Goal: Information Seeking & Learning: Learn about a topic

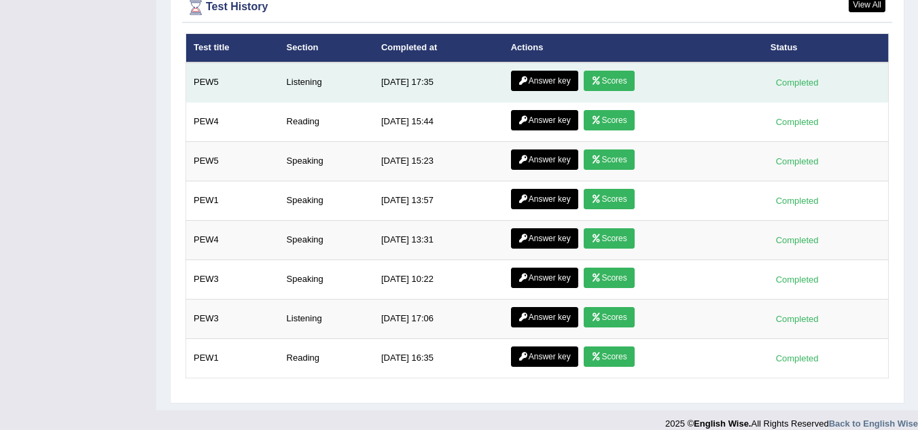
click at [592, 77] on icon at bounding box center [596, 81] width 10 height 8
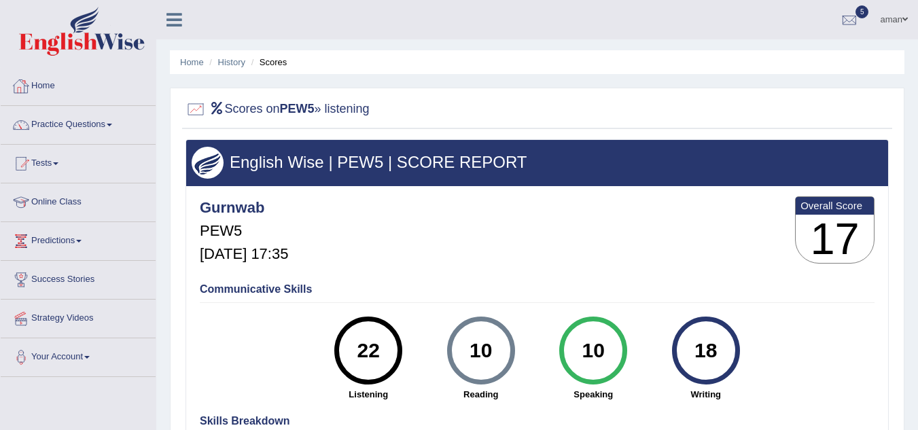
click at [52, 85] on link "Home" at bounding box center [78, 84] width 155 height 34
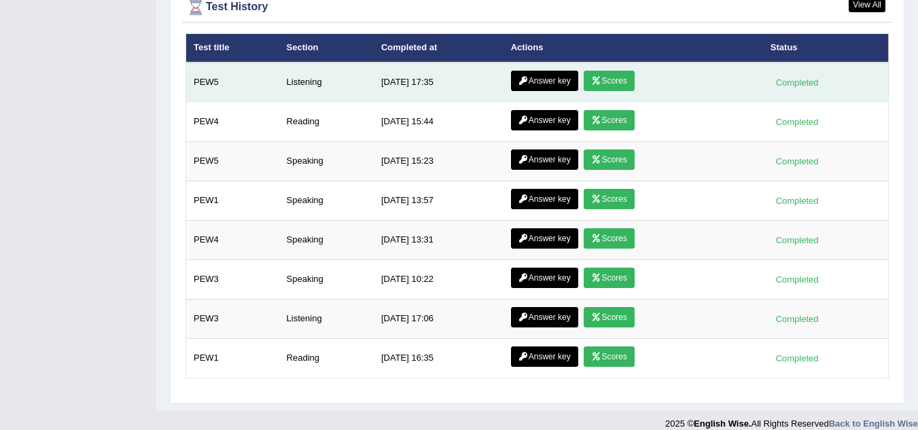
click at [556, 71] on link "Answer key" at bounding box center [544, 81] width 67 height 20
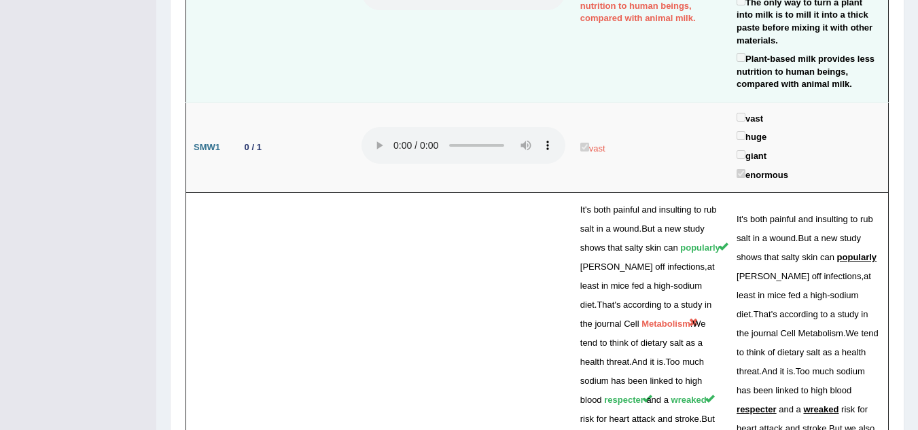
scroll to position [2606, 0]
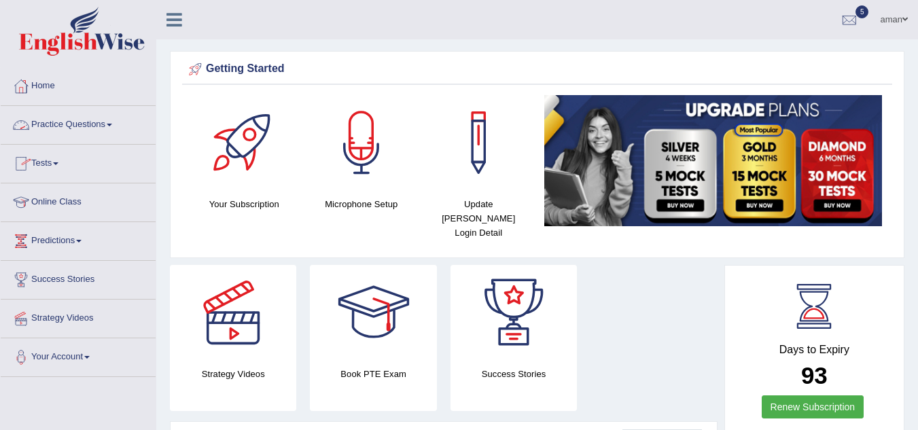
click at [98, 128] on link "Practice Questions" at bounding box center [78, 123] width 155 height 34
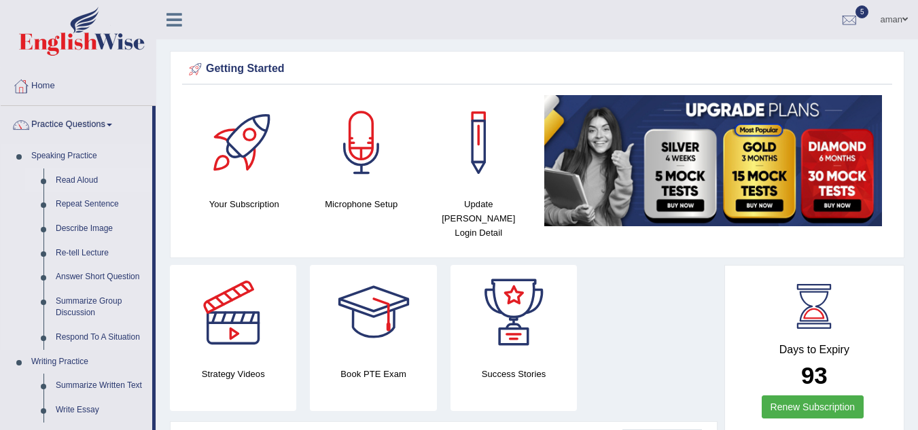
click at [69, 181] on link "Read Aloud" at bounding box center [101, 181] width 103 height 24
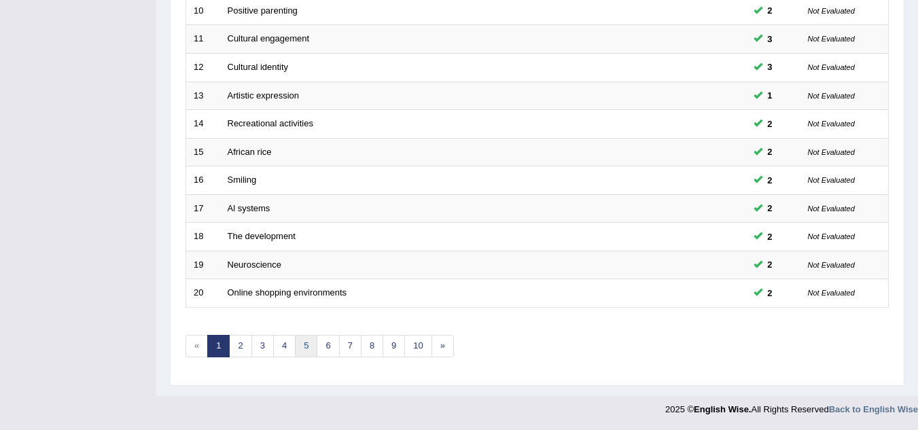
click at [305, 351] on link "5" at bounding box center [306, 346] width 22 height 22
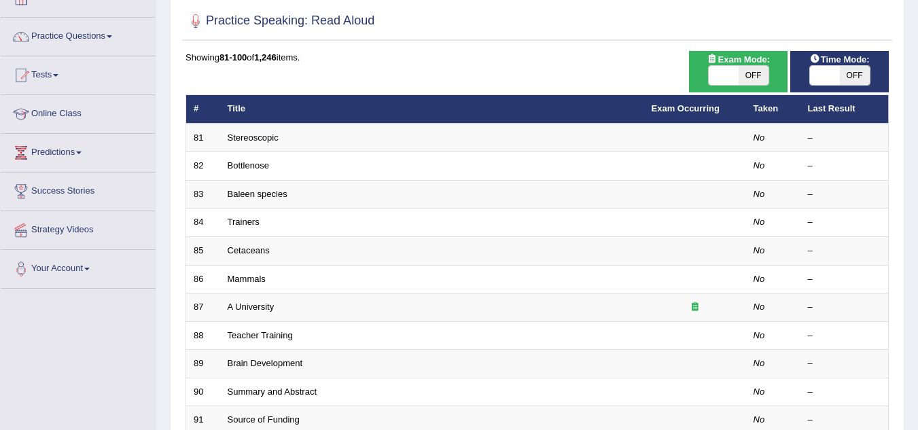
scroll to position [89, 0]
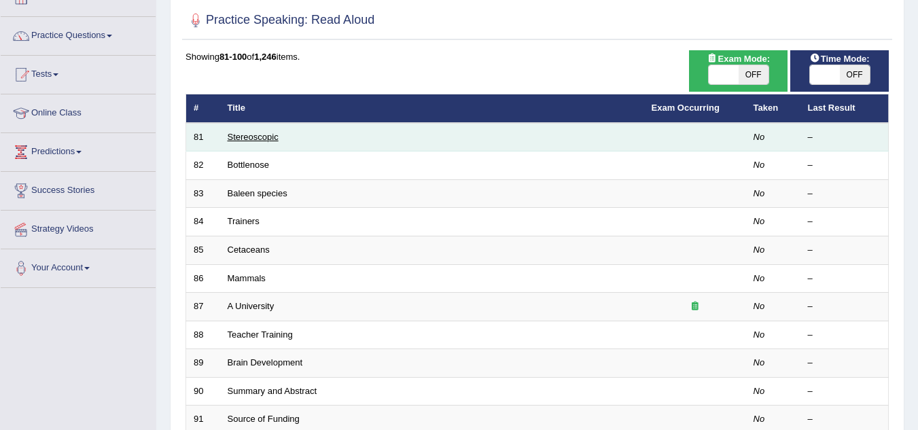
click at [239, 134] on link "Stereoscopic" at bounding box center [253, 137] width 51 height 10
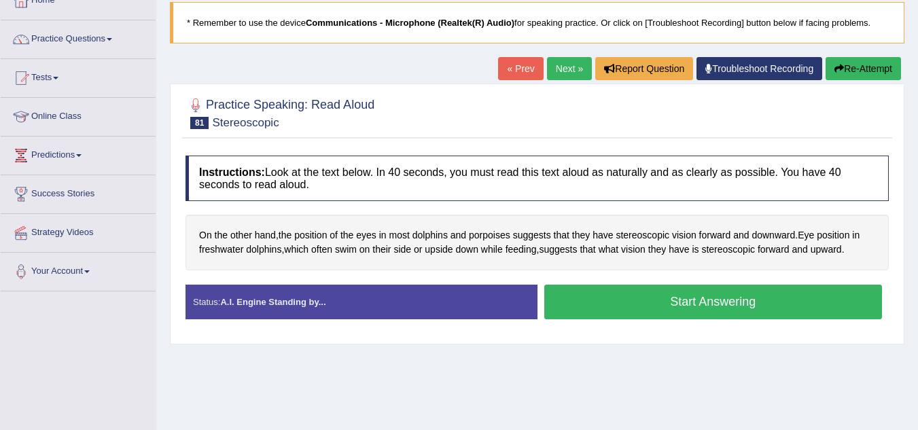
scroll to position [86, 0]
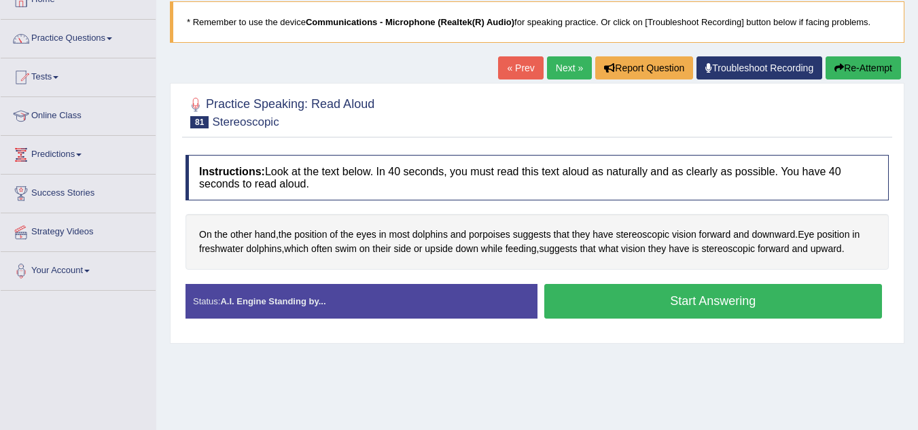
click at [693, 306] on button "Start Answering" at bounding box center [713, 301] width 338 height 35
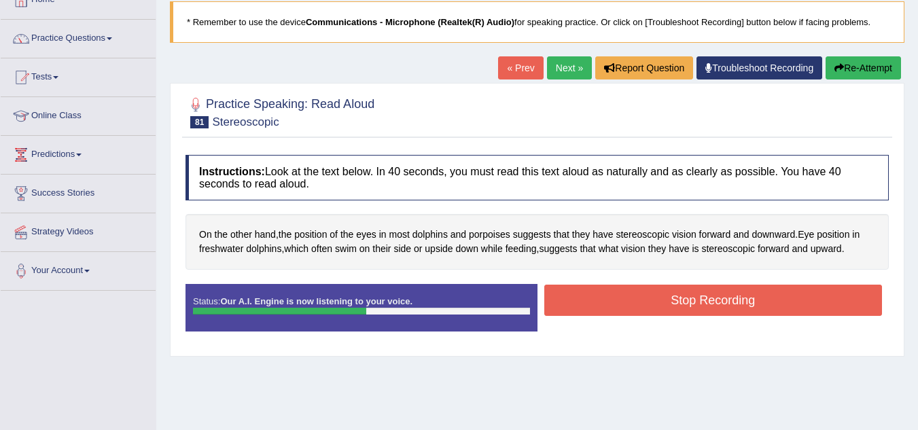
click at [693, 306] on button "Stop Recording" at bounding box center [713, 300] width 338 height 31
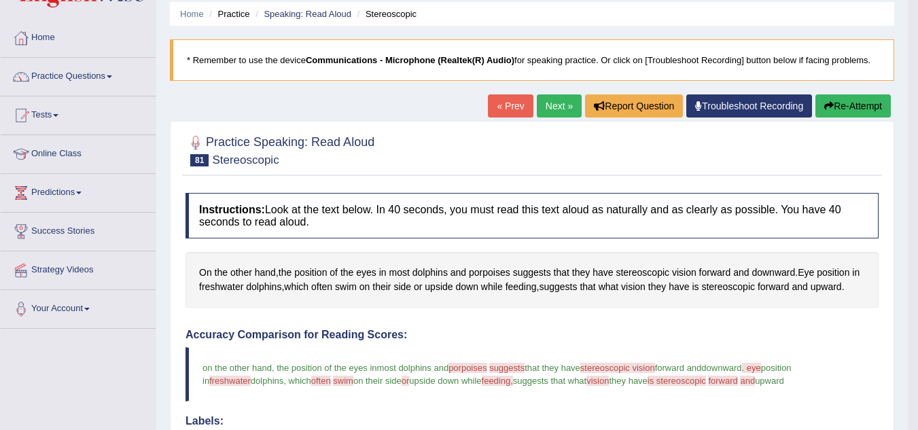
scroll to position [0, 0]
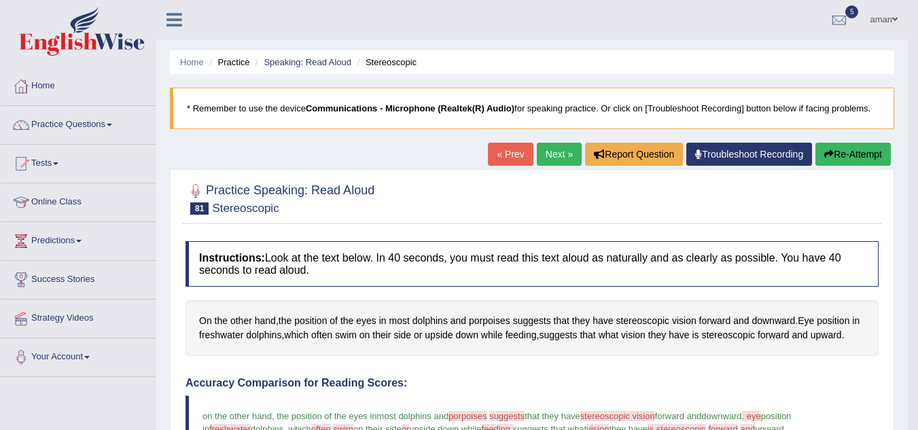
click at [555, 145] on link "Next »" at bounding box center [559, 154] width 45 height 23
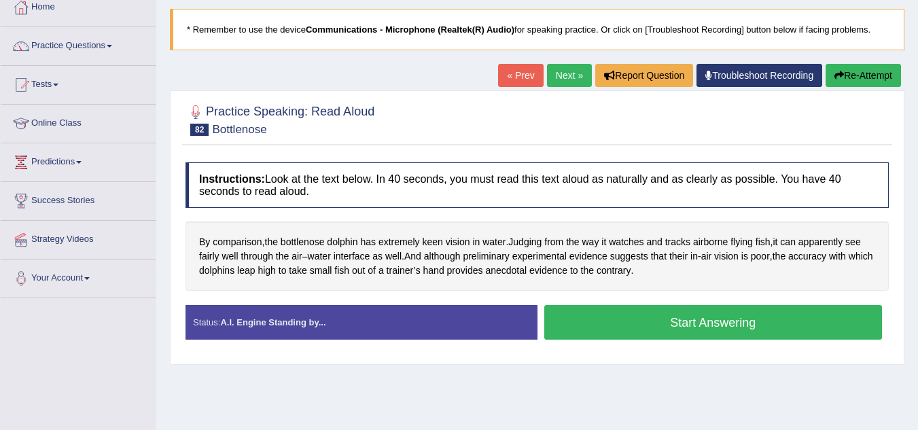
click at [614, 326] on button "Start Answering" at bounding box center [713, 322] width 338 height 35
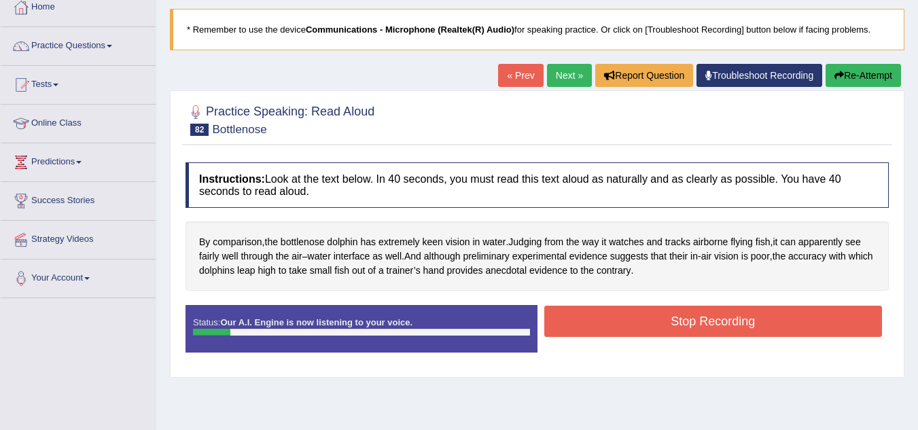
click at [842, 73] on button "Re-Attempt" at bounding box center [863, 75] width 75 height 23
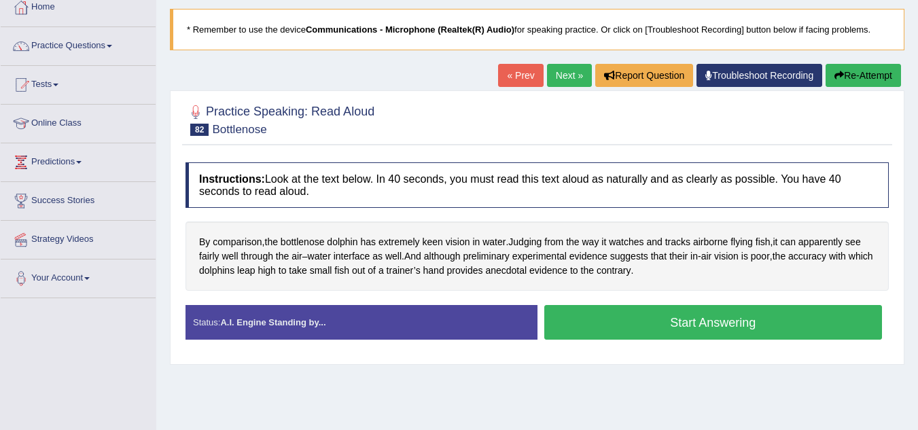
click at [667, 316] on button "Start Answering" at bounding box center [713, 322] width 338 height 35
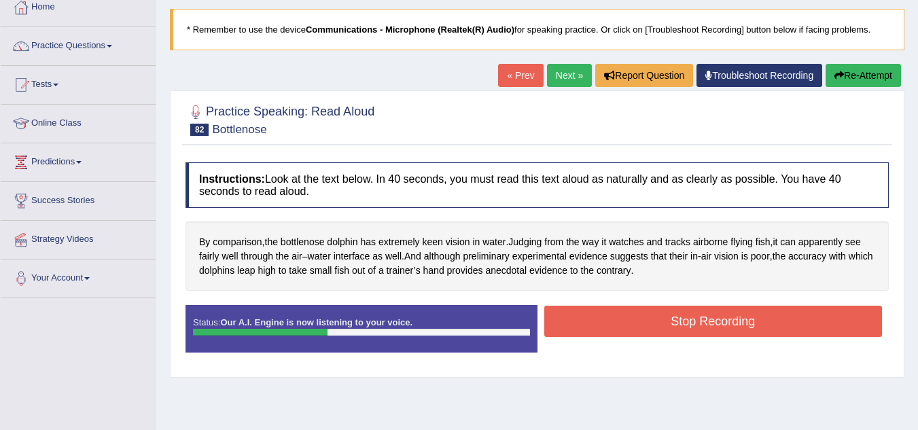
click at [667, 316] on button "Stop Recording" at bounding box center [713, 321] width 338 height 31
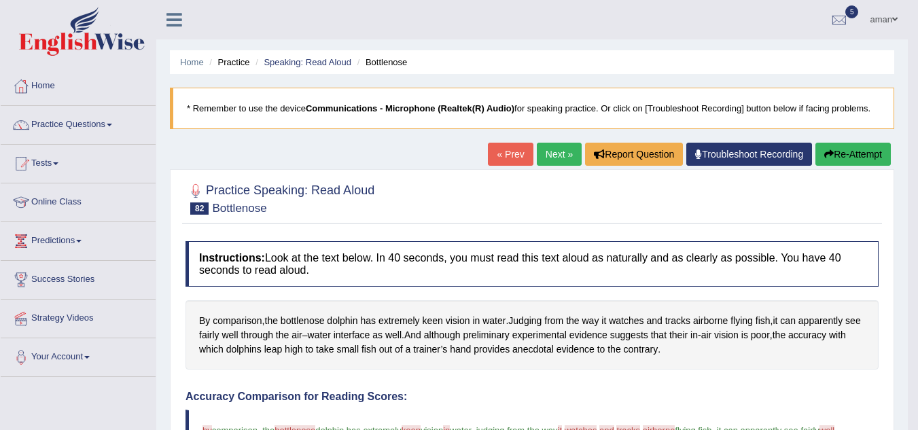
click at [558, 156] on link "Next »" at bounding box center [559, 154] width 45 height 23
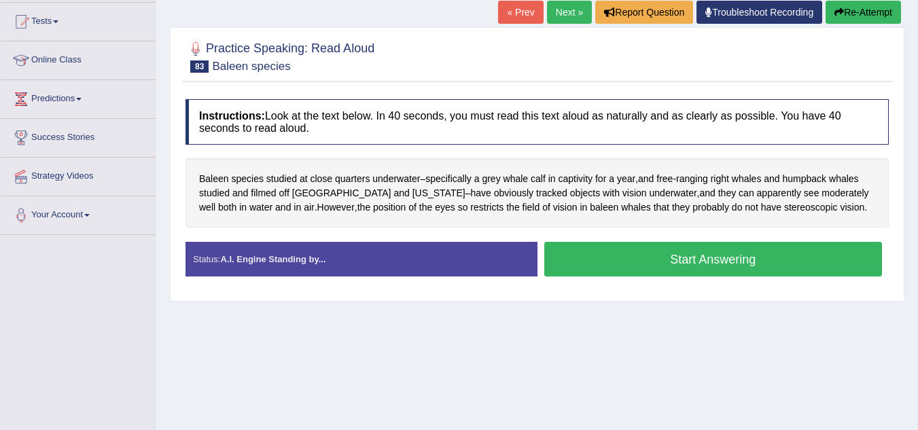
scroll to position [143, 0]
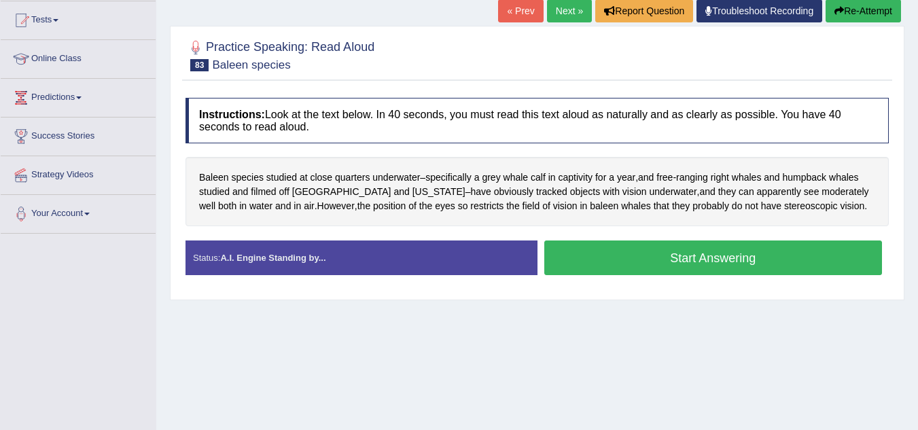
click at [599, 315] on div "Home Practice Speaking: Read Aloud Baleen species * Remember to use the device …" at bounding box center [537, 197] width 762 height 680
click at [757, 287] on div "Status: A.I. Engine Standing by... Start Answering Stop Recording" at bounding box center [537, 265] width 703 height 48
click at [779, 262] on button "Start Answering" at bounding box center [713, 258] width 338 height 35
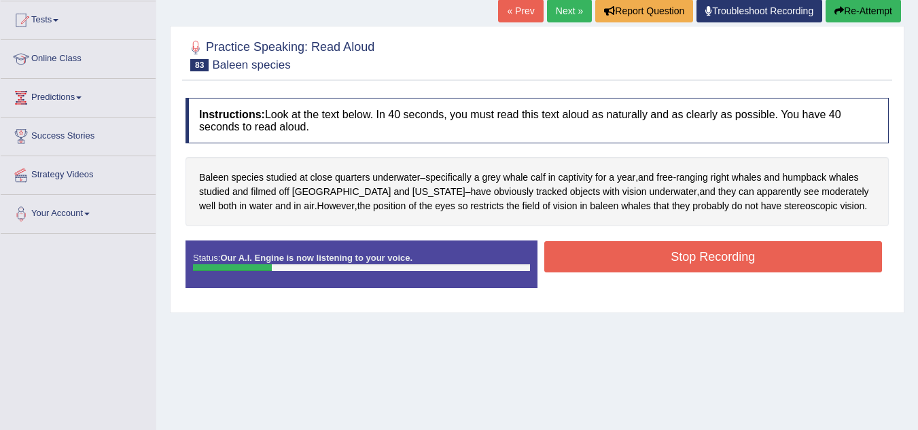
click at [880, 6] on button "Re-Attempt" at bounding box center [863, 10] width 75 height 23
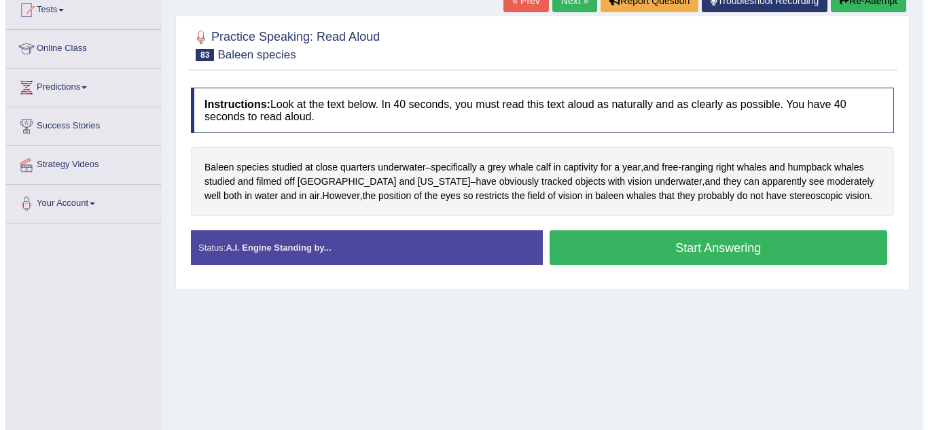
scroll to position [154, 0]
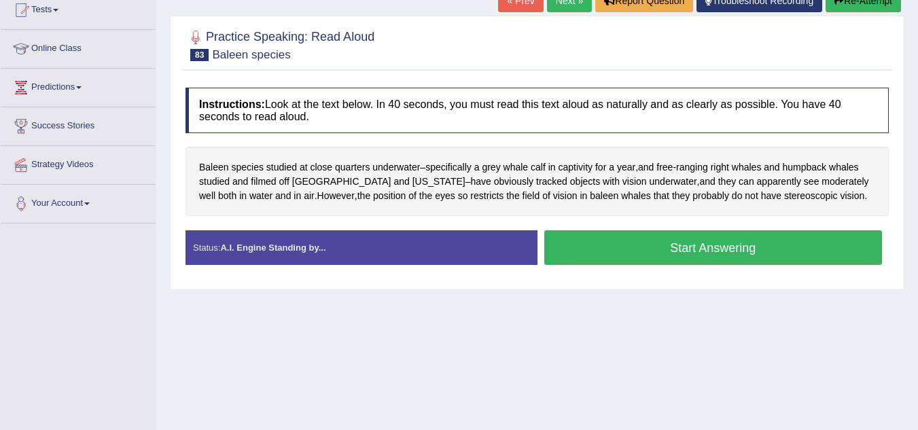
click at [663, 244] on button "Start Answering" at bounding box center [713, 247] width 338 height 35
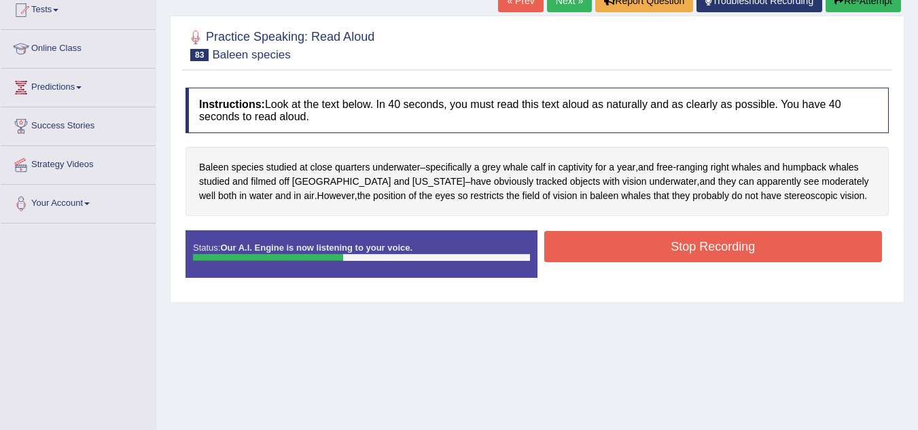
click at [663, 244] on button "Stop Recording" at bounding box center [713, 246] width 338 height 31
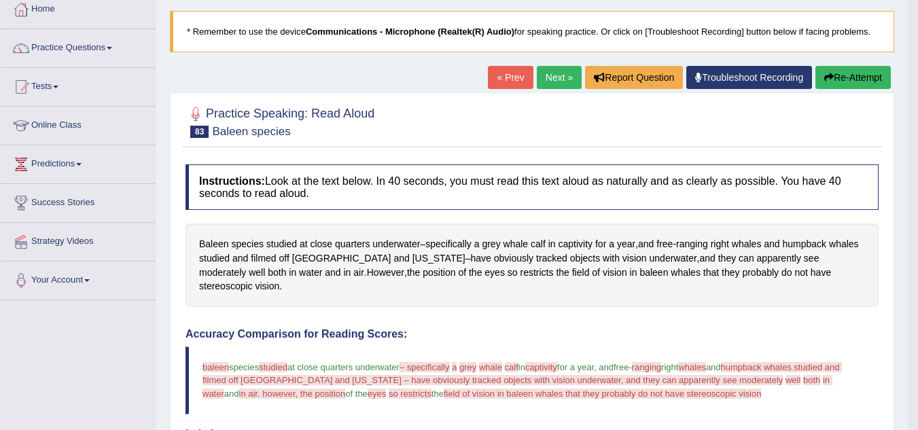
scroll to position [43, 0]
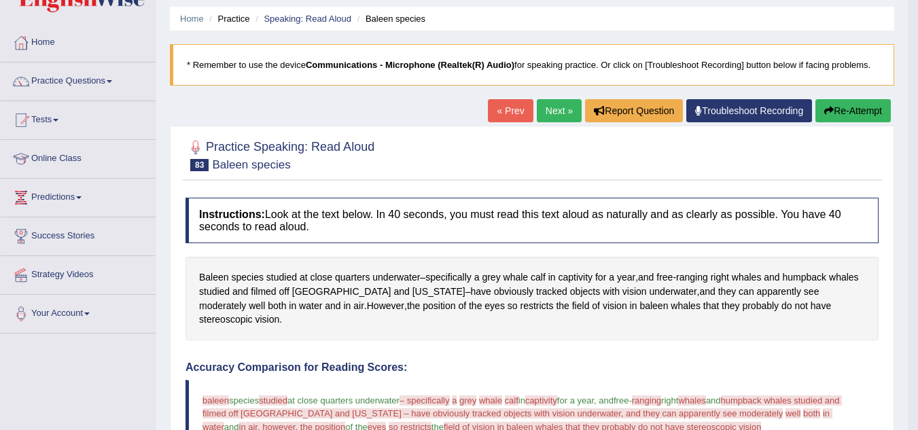
click at [547, 114] on link "Next »" at bounding box center [559, 110] width 45 height 23
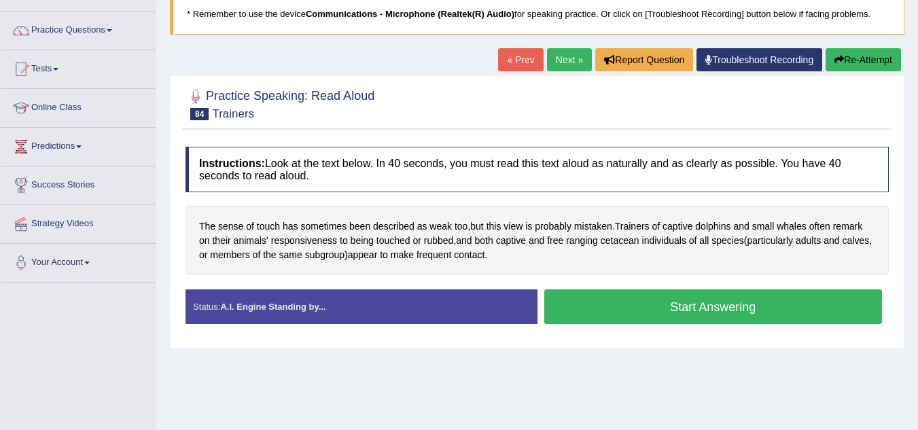
click at [604, 308] on button "Start Answering" at bounding box center [713, 307] width 338 height 35
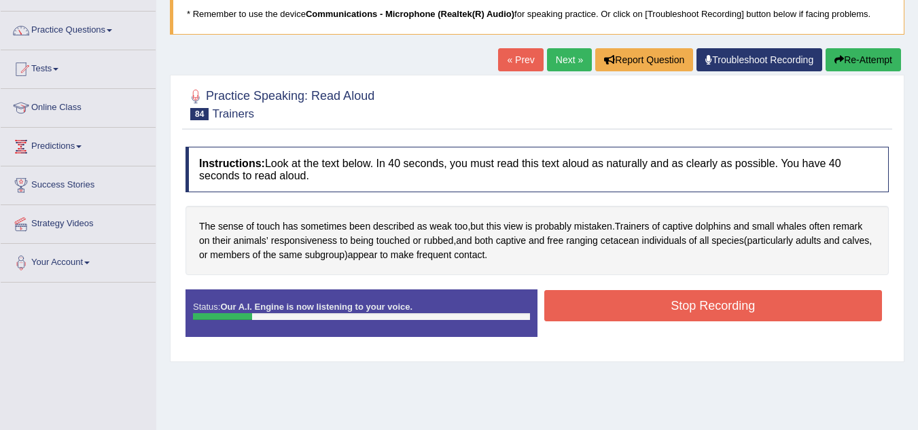
click at [604, 308] on button "Stop Recording" at bounding box center [713, 305] width 338 height 31
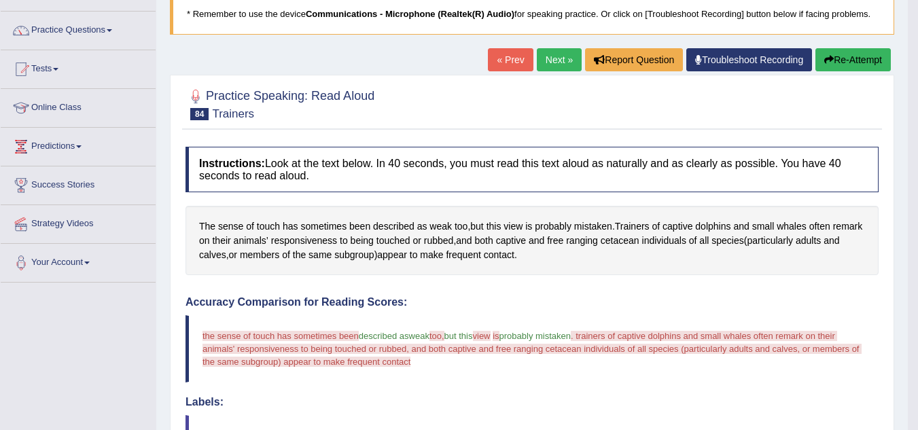
click at [841, 58] on button "Re-Attempt" at bounding box center [853, 59] width 75 height 23
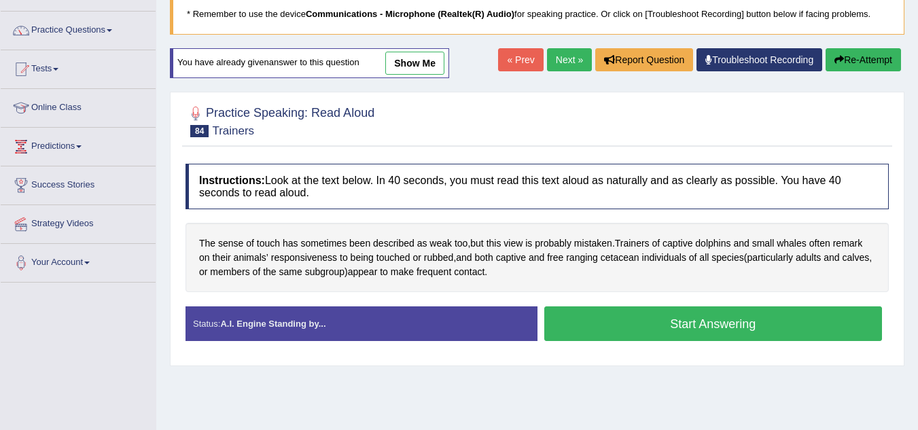
click at [583, 314] on button "Start Answering" at bounding box center [713, 324] width 338 height 35
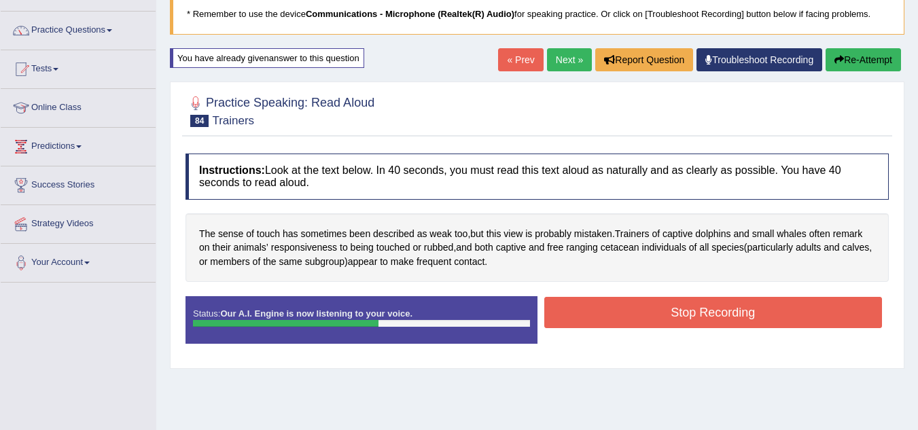
click at [583, 314] on button "Stop Recording" at bounding box center [713, 312] width 338 height 31
